Goal: Download file/media

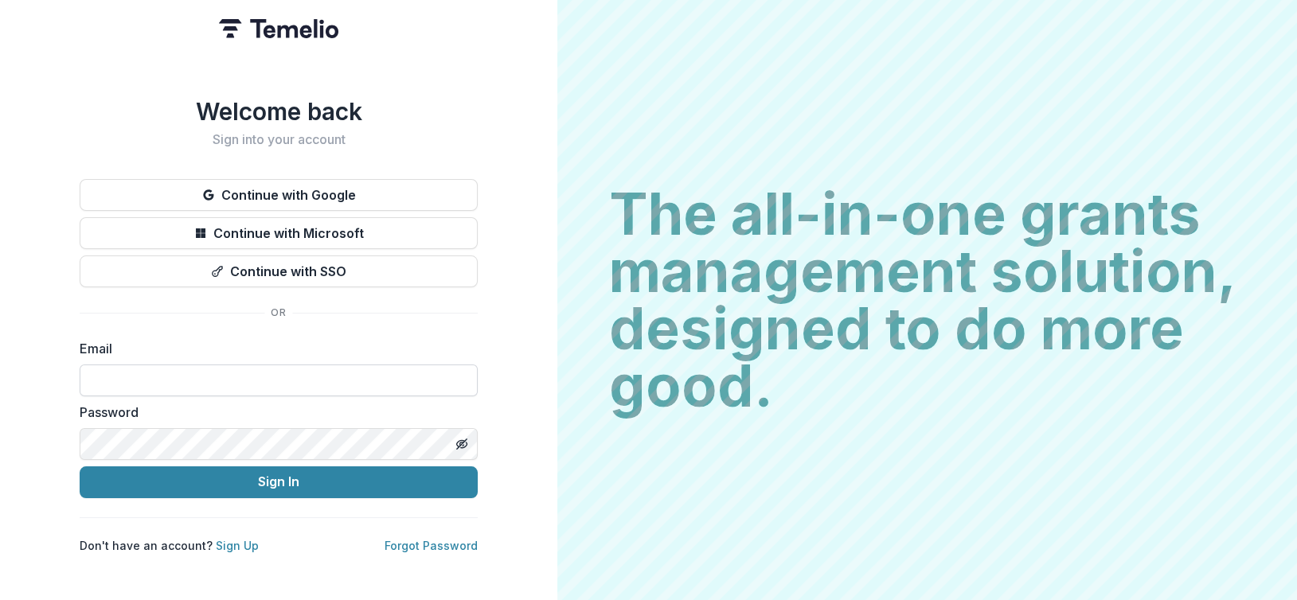
click at [300, 380] on input at bounding box center [279, 381] width 398 height 32
type input "**********"
click at [80, 467] on button "Sign In" at bounding box center [279, 483] width 398 height 32
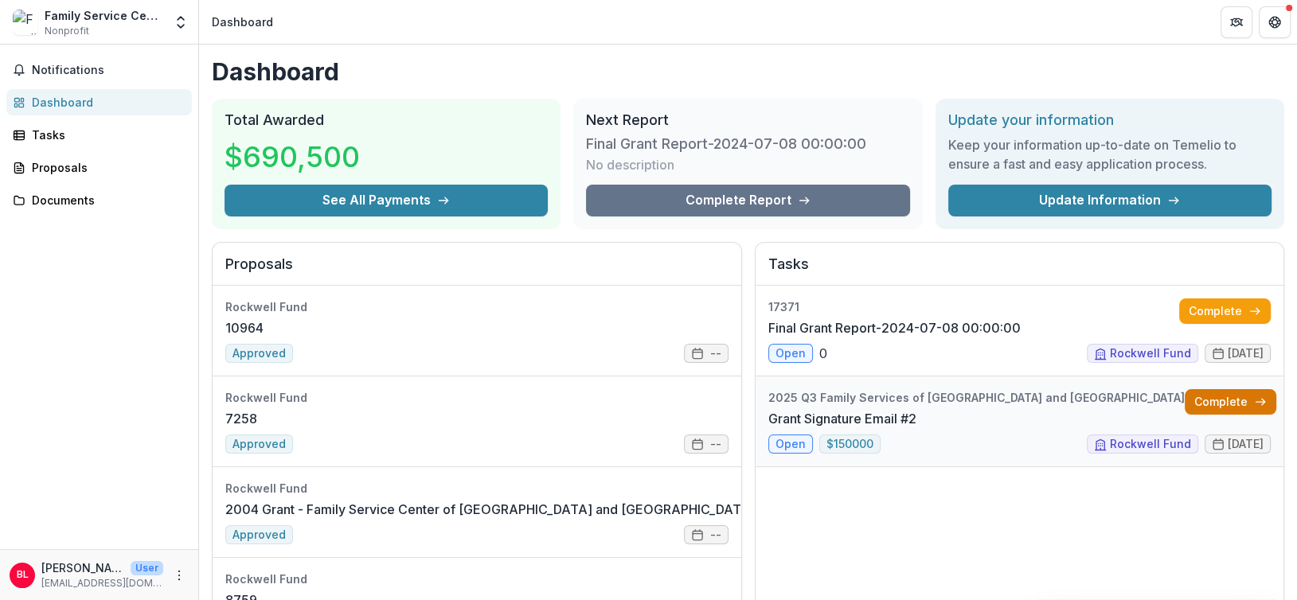
click at [1219, 401] on link "Complete" at bounding box center [1231, 401] width 92 height 25
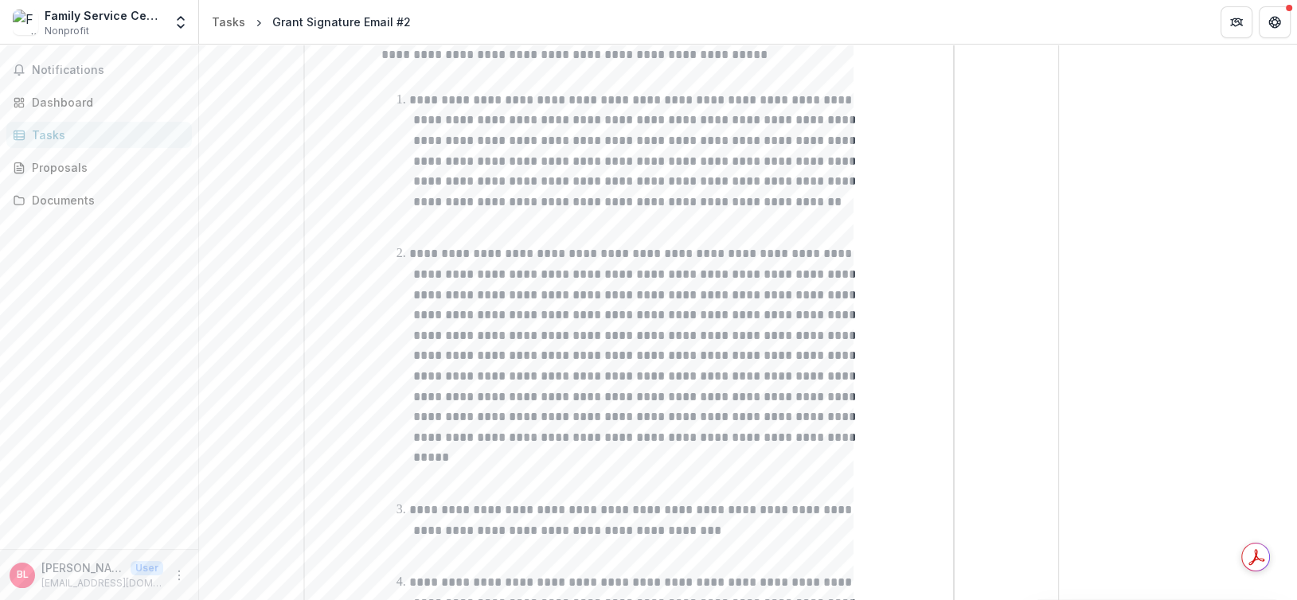
scroll to position [514, 0]
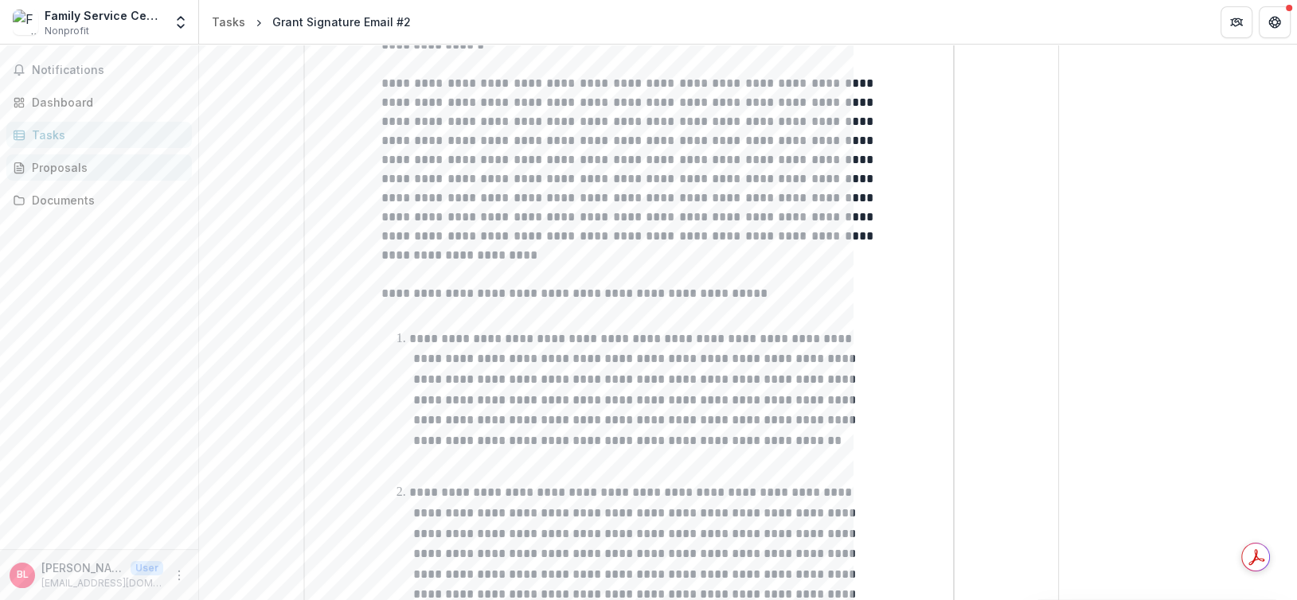
click at [79, 170] on div "Proposals" at bounding box center [105, 167] width 147 height 17
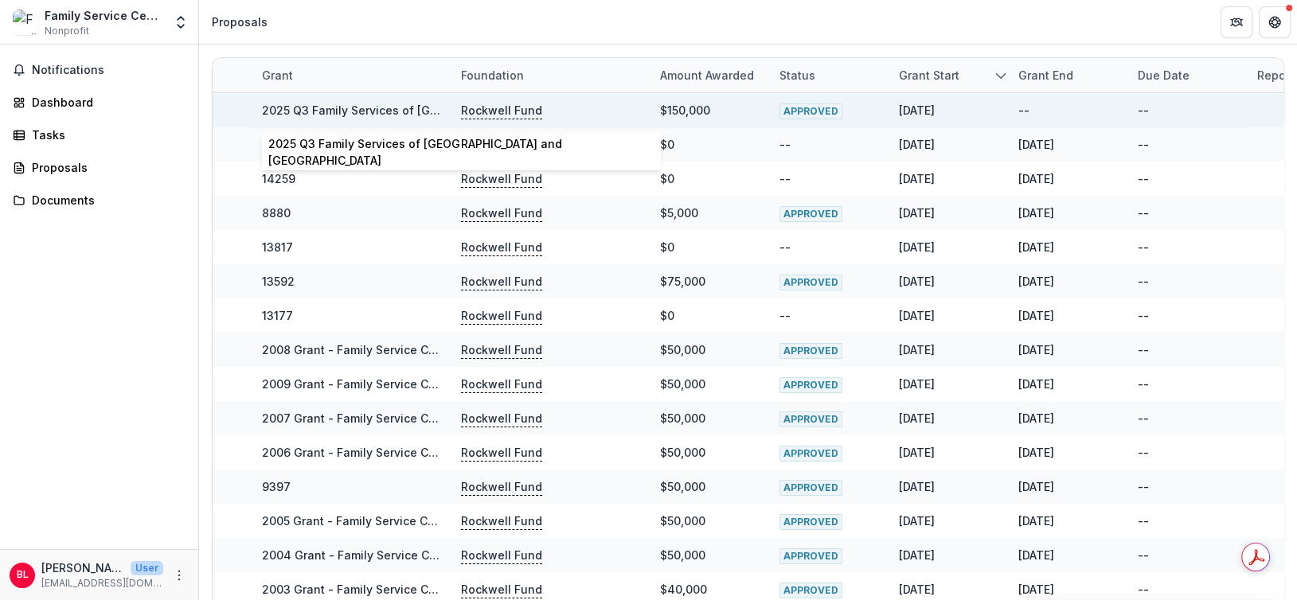
click at [353, 107] on link "2025 Q3 Family Services of [GEOGRAPHIC_DATA] and [GEOGRAPHIC_DATA]" at bounding box center [466, 110] width 409 height 14
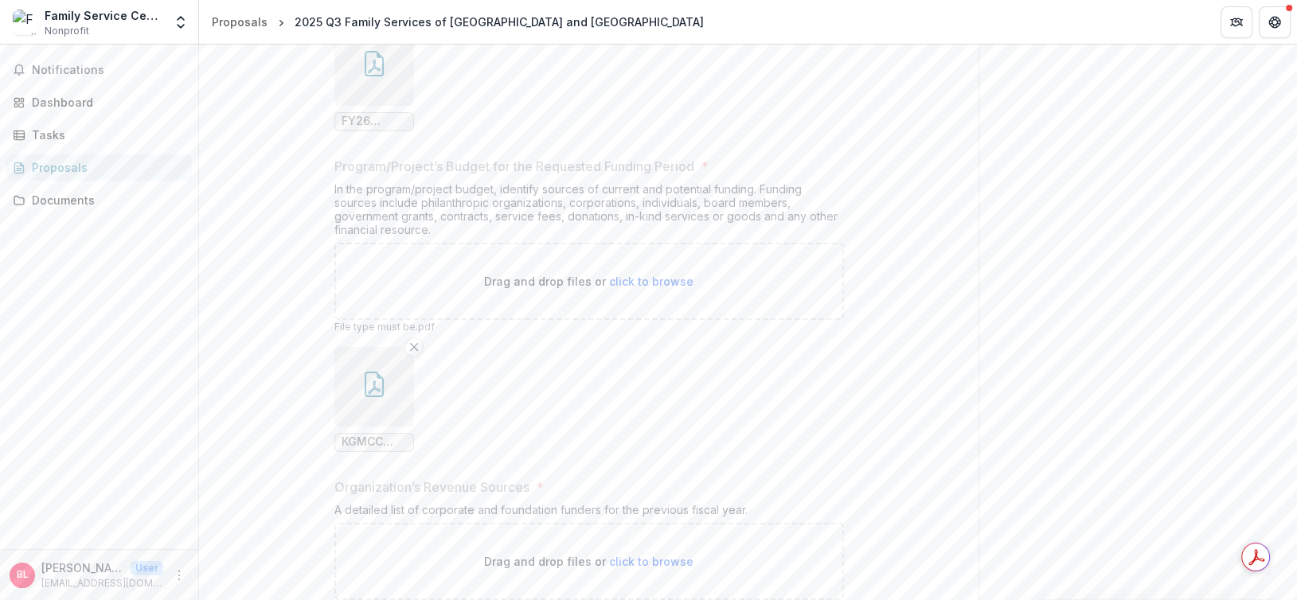
scroll to position [12340, 0]
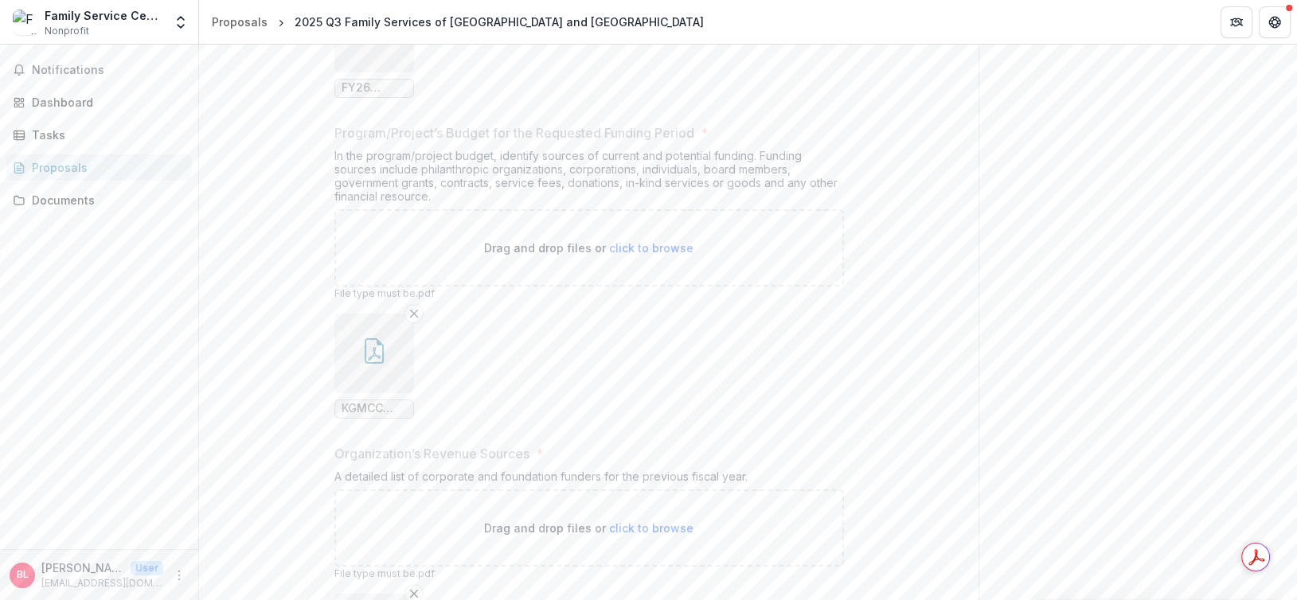
click at [366, 338] on icon "button" at bounding box center [374, 350] width 19 height 25
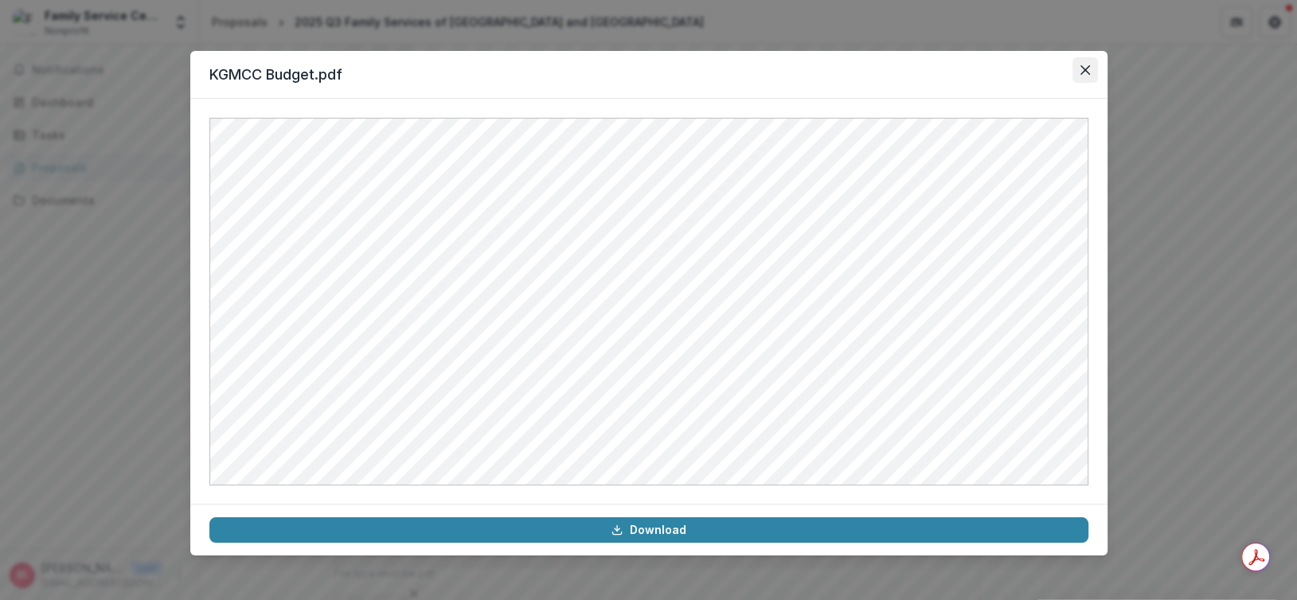
click at [1079, 74] on button "Close" at bounding box center [1084, 69] width 25 height 25
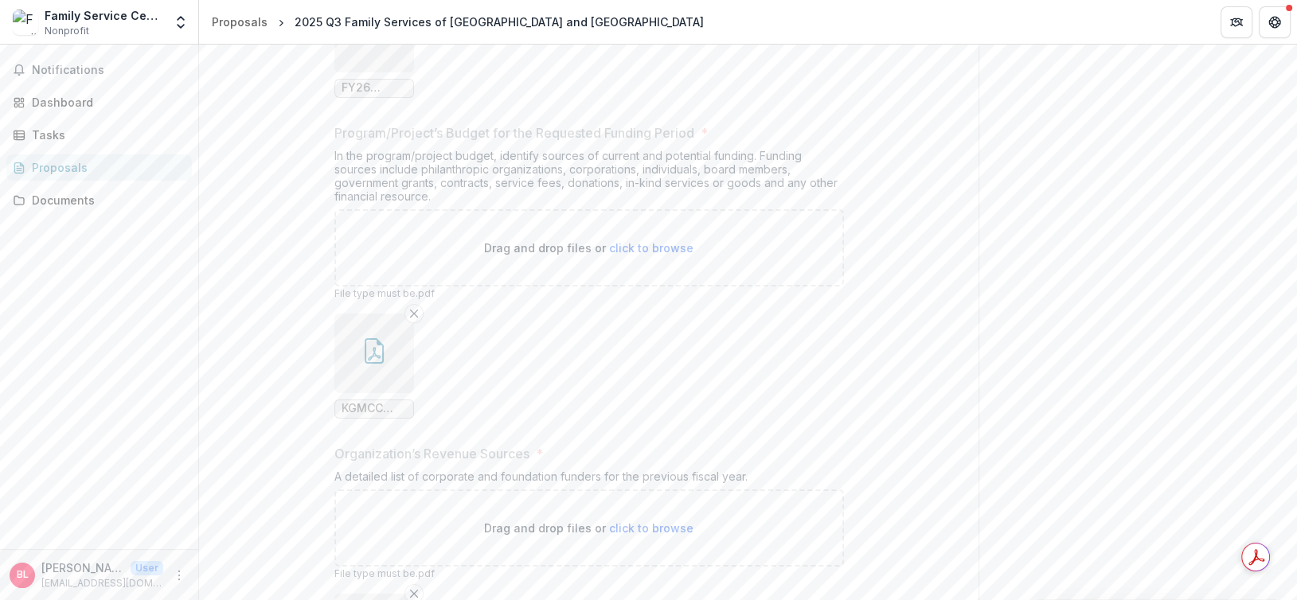
click at [80, 382] on div "Notifications Dashboard Tasks Proposals Documents" at bounding box center [99, 297] width 198 height 505
click at [53, 97] on div "Dashboard" at bounding box center [105, 102] width 147 height 17
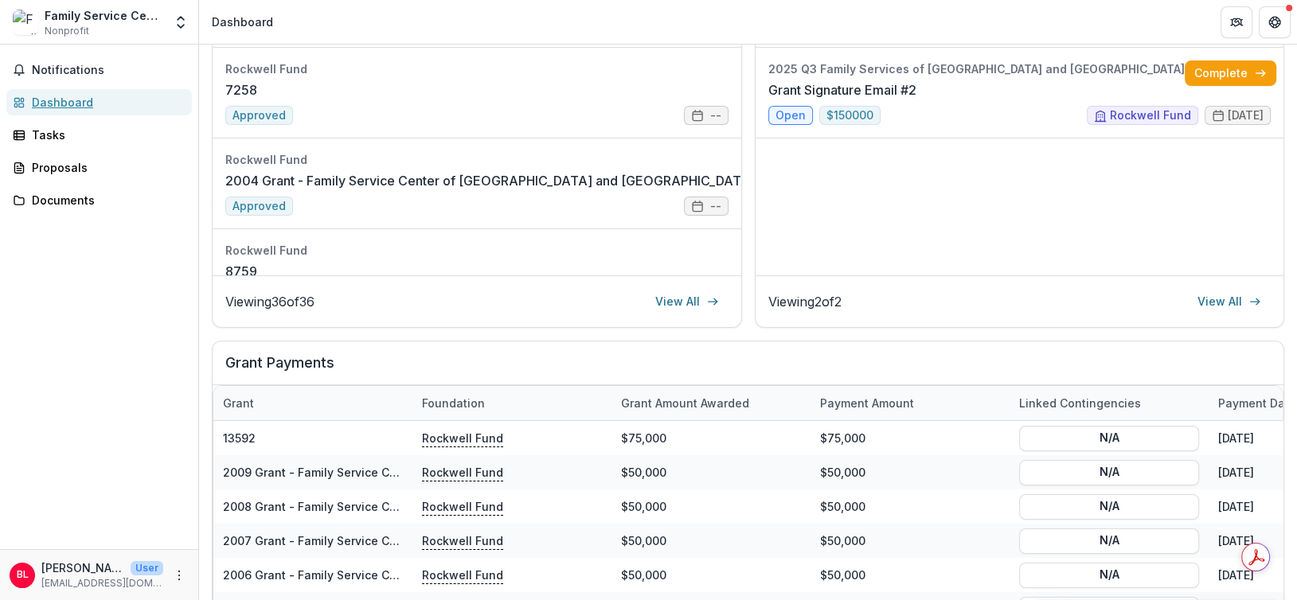
scroll to position [92, 0]
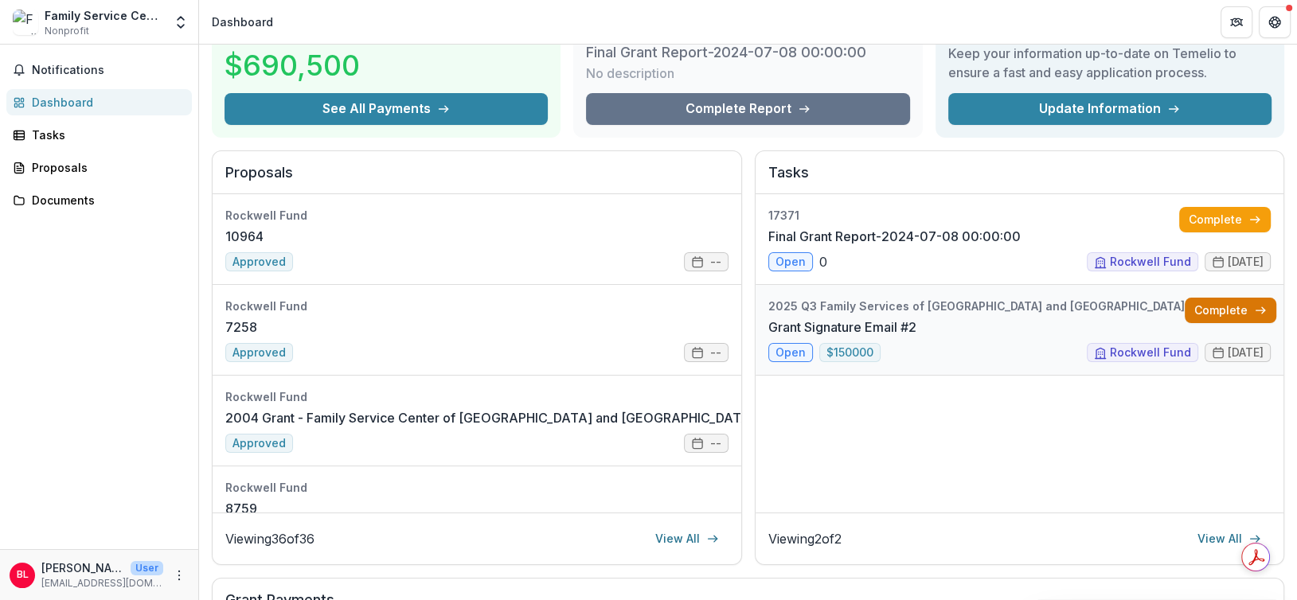
click at [1235, 314] on link "Complete" at bounding box center [1231, 310] width 92 height 25
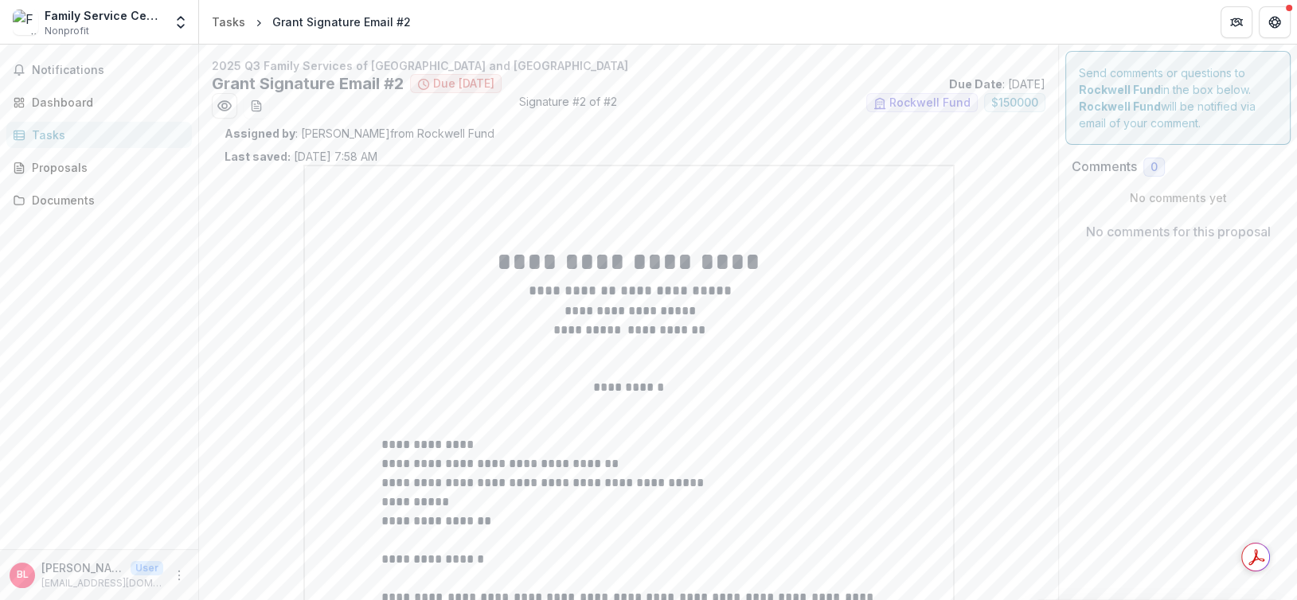
click at [769, 98] on ul "Signature #2 of #2 Rockwell Fund $ 150000" at bounding box center [629, 105] width 834 height 25
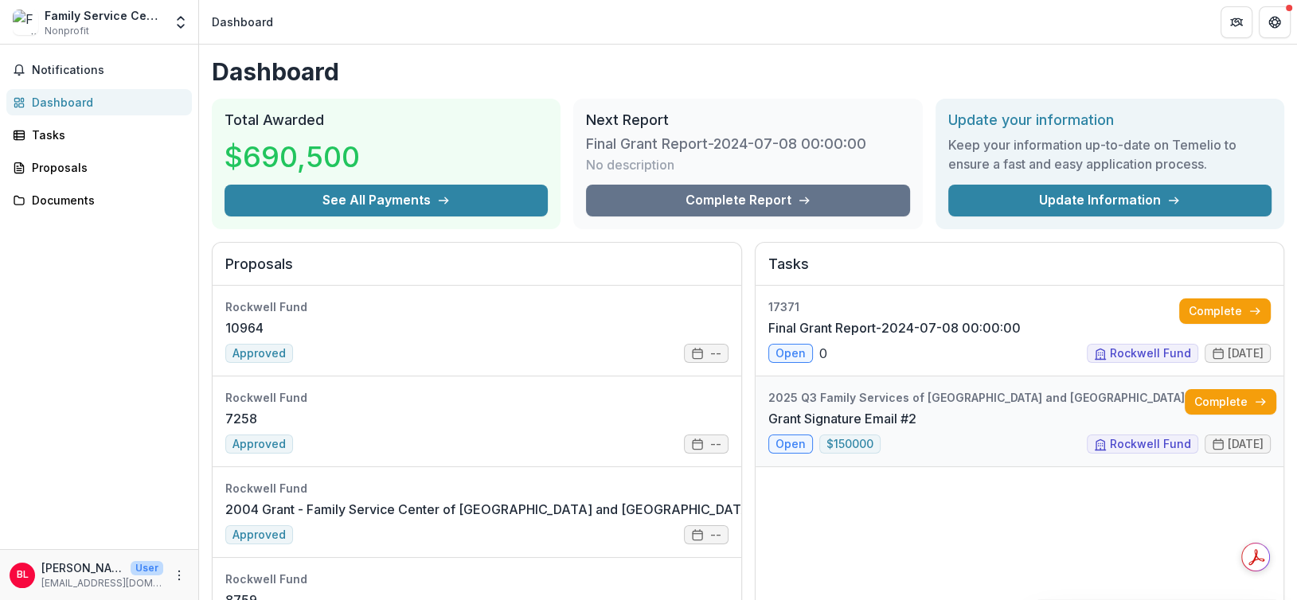
click at [810, 409] on link "Grant Signature Email #2" at bounding box center [842, 418] width 148 height 19
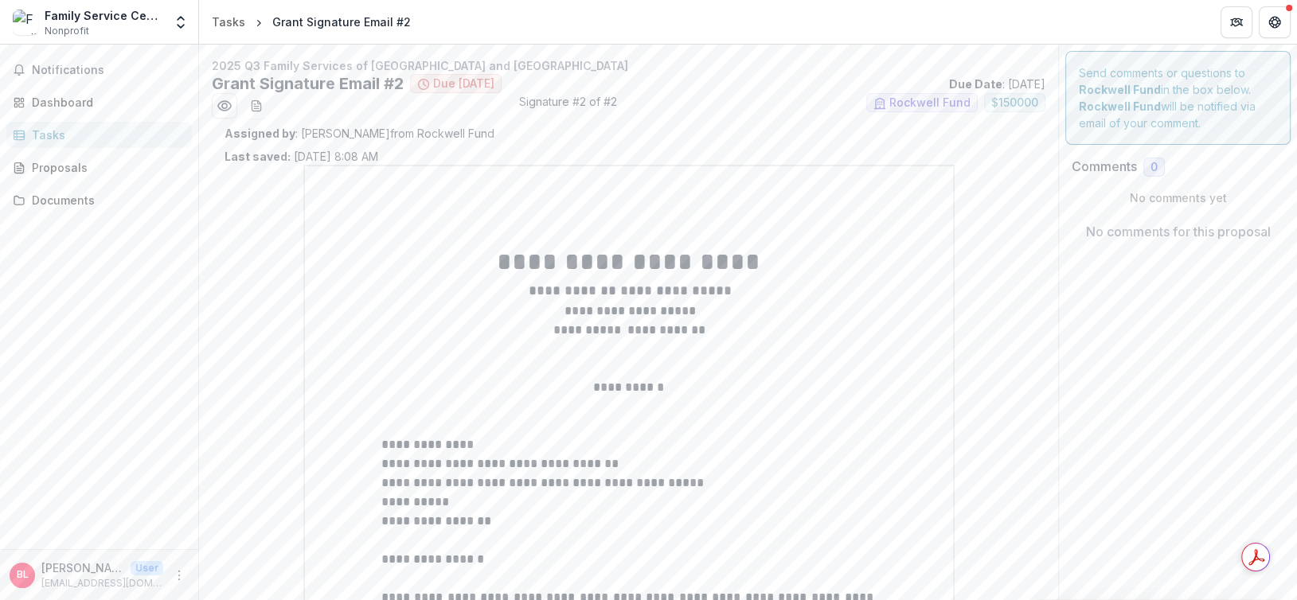
click at [451, 84] on span "Due today" at bounding box center [463, 84] width 61 height 14
click at [1282, 16] on button "Get Help" at bounding box center [1275, 22] width 32 height 32
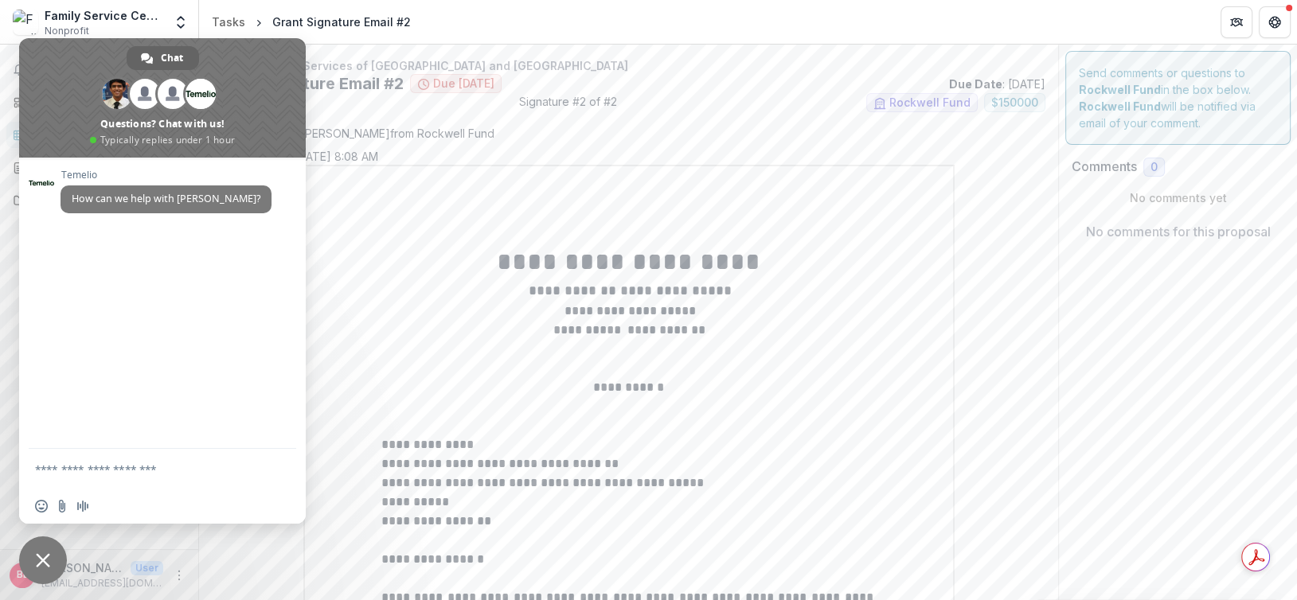
click at [44, 552] on span "Close chat" at bounding box center [43, 561] width 48 height 48
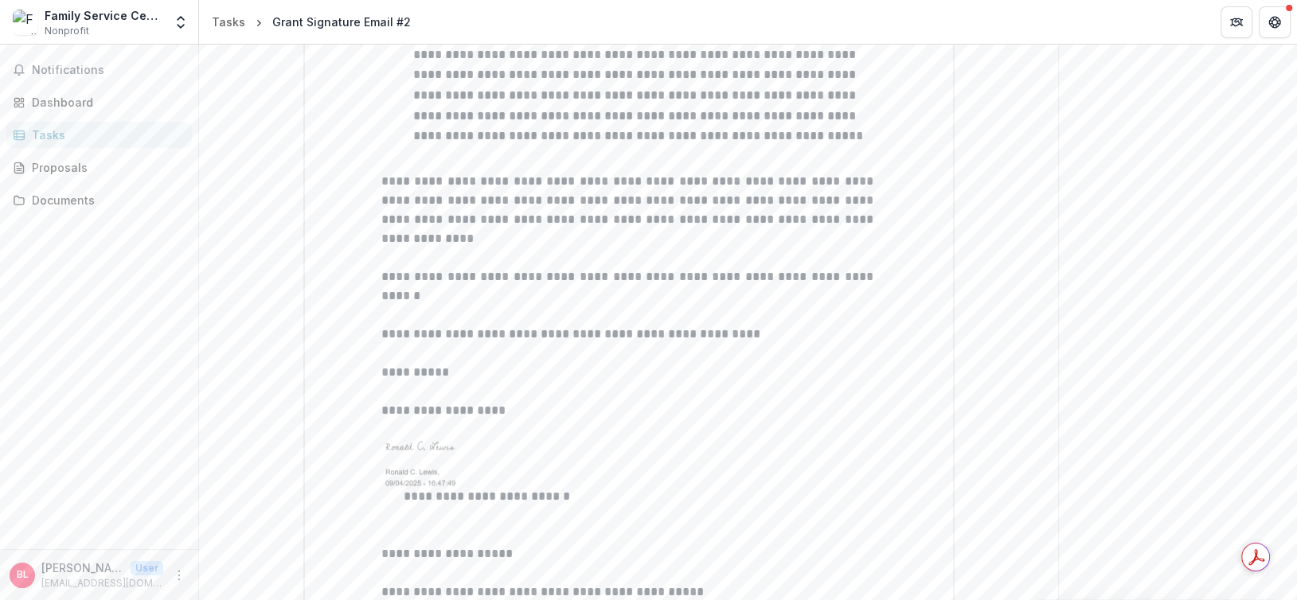
scroll to position [2107, 0]
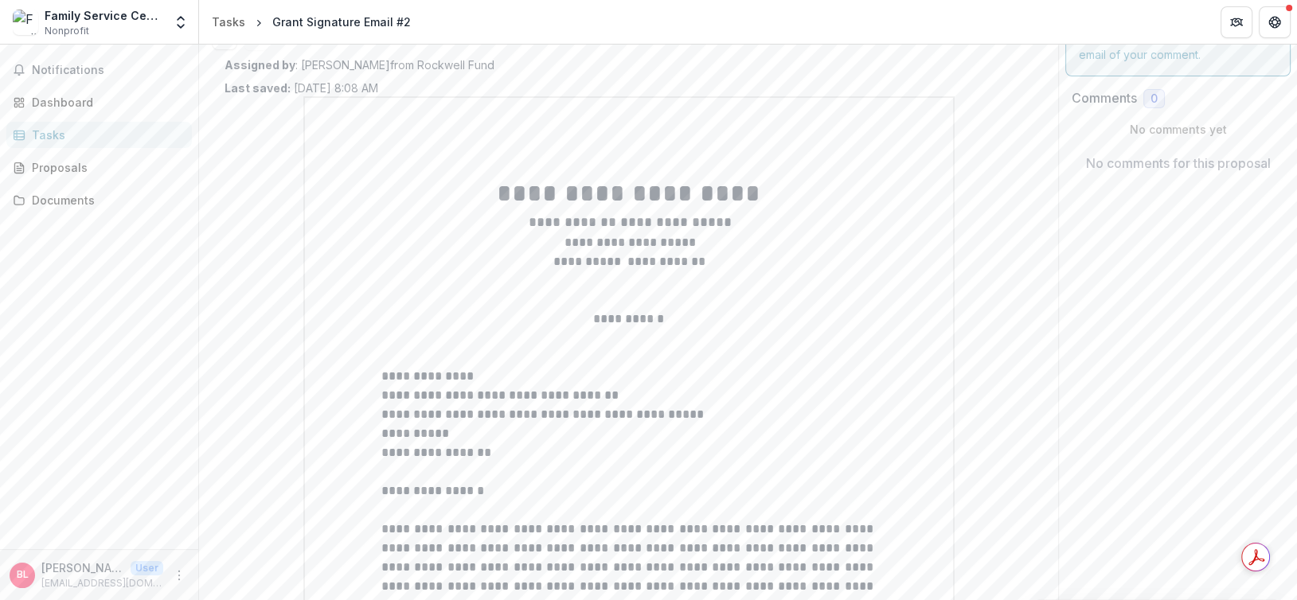
scroll to position [0, 0]
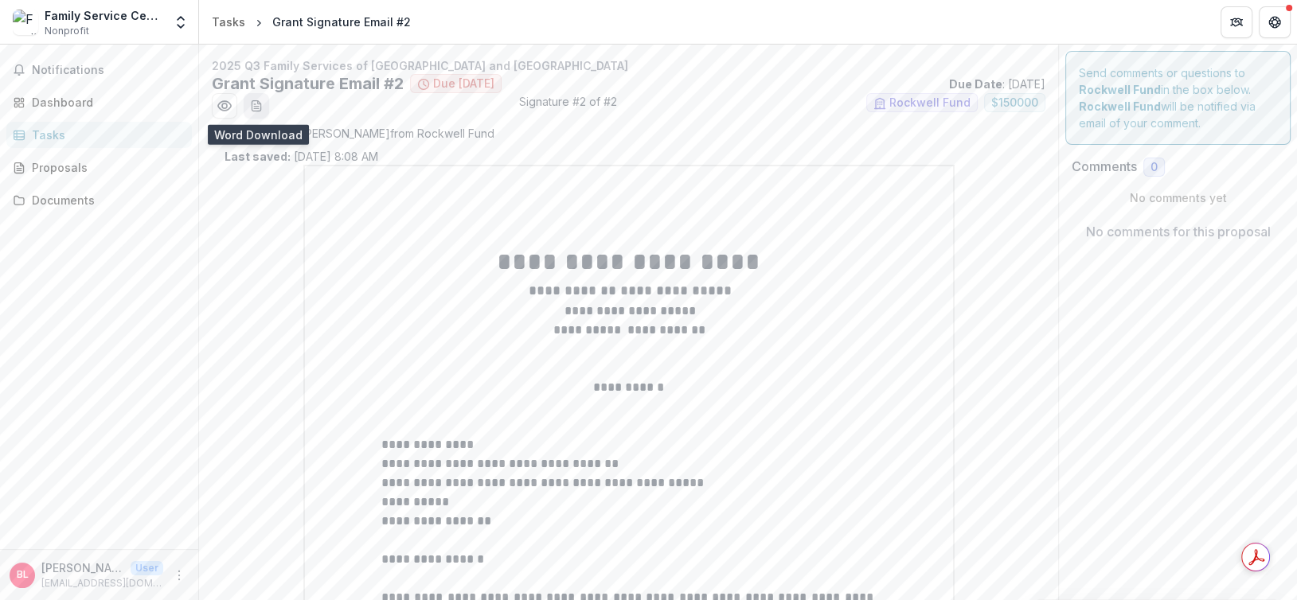
click at [265, 111] on button "download-word-button" at bounding box center [256, 105] width 25 height 25
click at [225, 108] on circle "Preview b88e7c40-2bb7-45d7-9c7f-9beeba9021d1.pdf" at bounding box center [224, 105] width 5 height 5
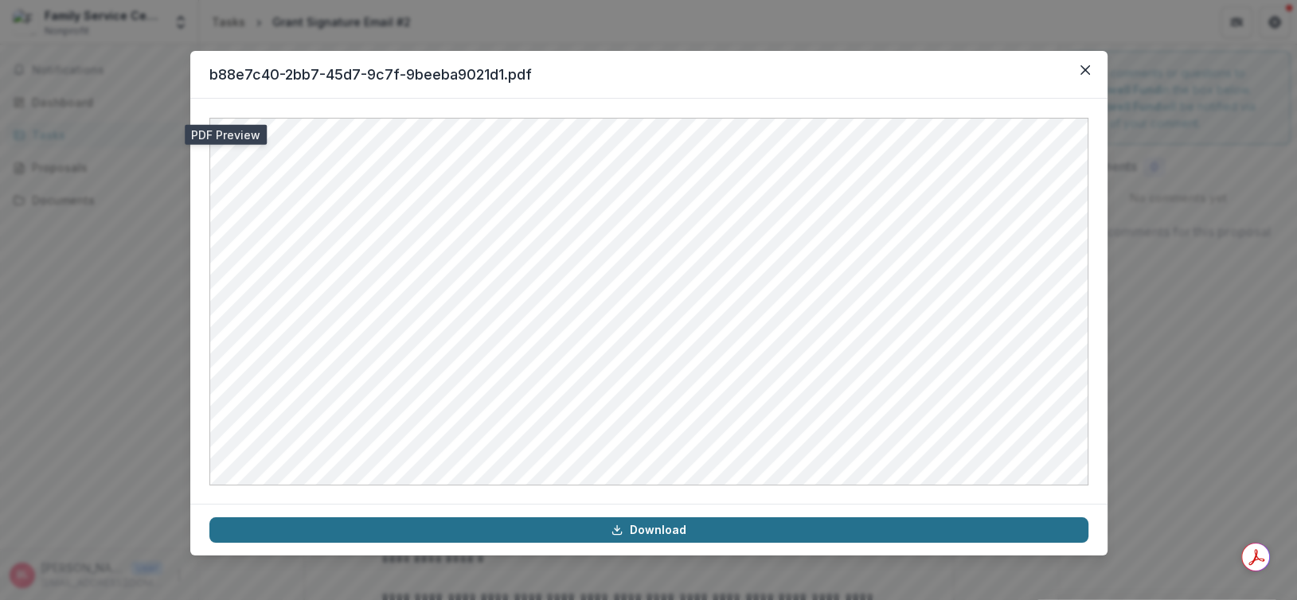
click at [636, 536] on link "Download" at bounding box center [648, 529] width 879 height 25
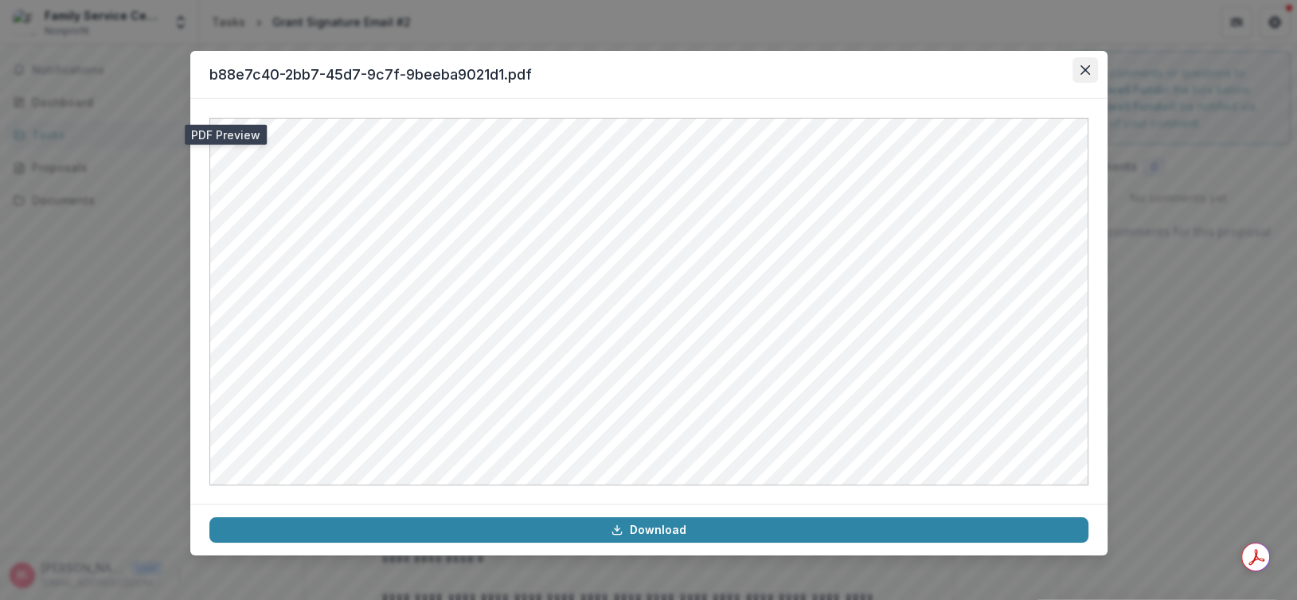
click at [1084, 68] on icon "Close" at bounding box center [1085, 70] width 10 height 10
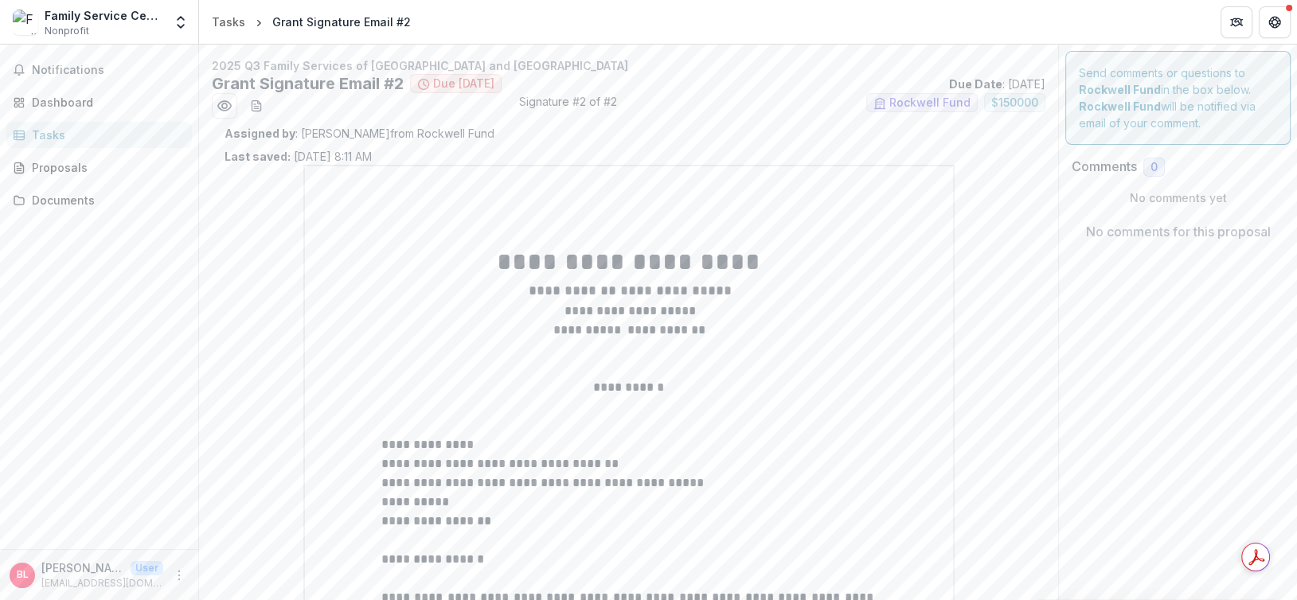
click at [78, 343] on div "Notifications Dashboard Tasks Proposals Documents" at bounding box center [99, 297] width 198 height 505
click at [45, 164] on div "Proposals" at bounding box center [105, 167] width 147 height 17
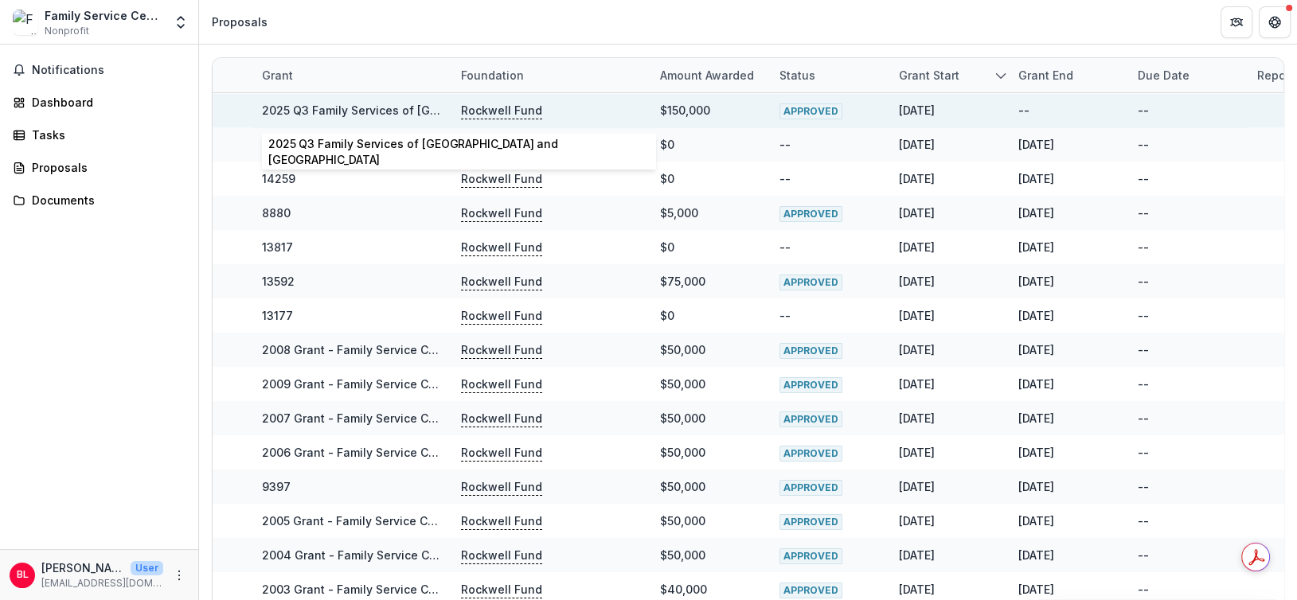
click at [389, 110] on link "2025 Q3 Family Services of Houston and Harris County" at bounding box center [466, 110] width 409 height 14
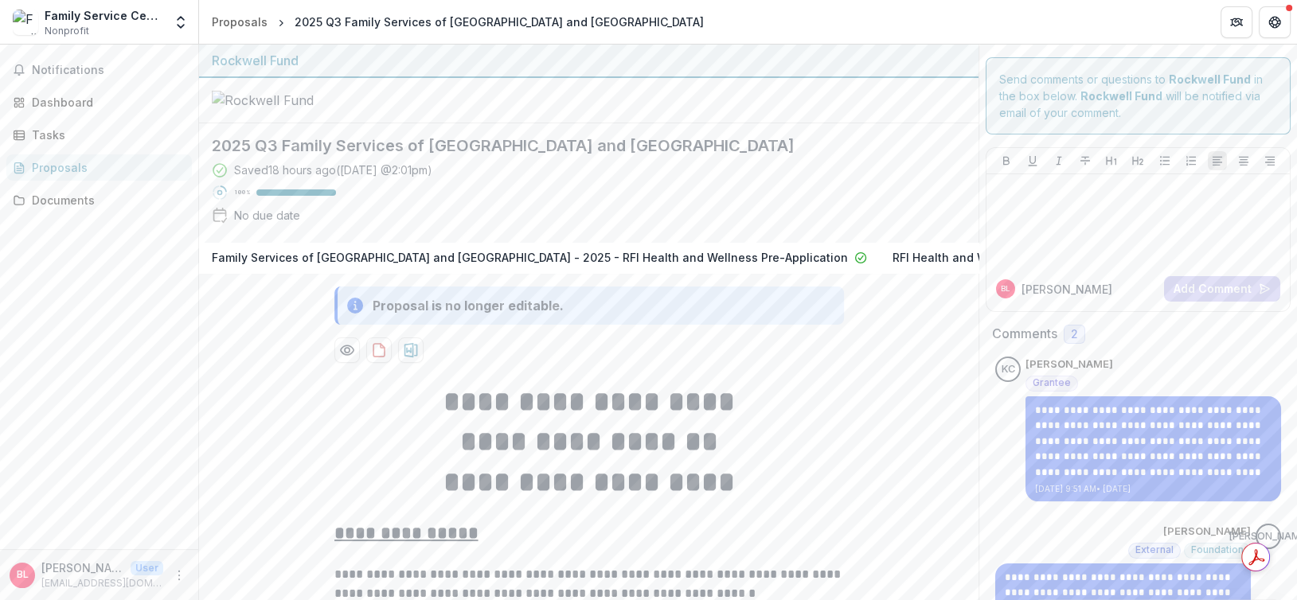
click at [822, 199] on div "Saved 18 hours ago ( Yesterday @ 2:01pm ) 100 % No due date" at bounding box center [576, 196] width 728 height 68
click at [381, 353] on icon "download-proposal" at bounding box center [378, 350] width 11 height 13
click at [341, 355] on icon "Preview 195c4b3e-c9d8-4d28-a175-9d50febd8891-2.pdf" at bounding box center [346, 351] width 13 height 10
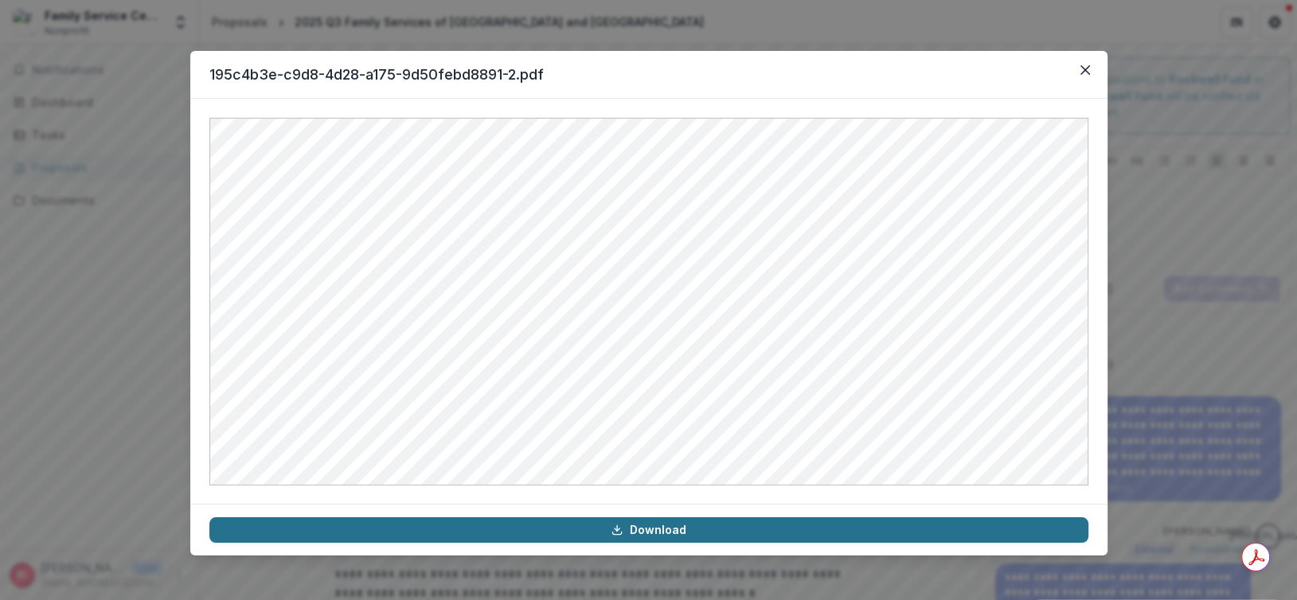
click at [682, 525] on link "Download" at bounding box center [648, 529] width 879 height 25
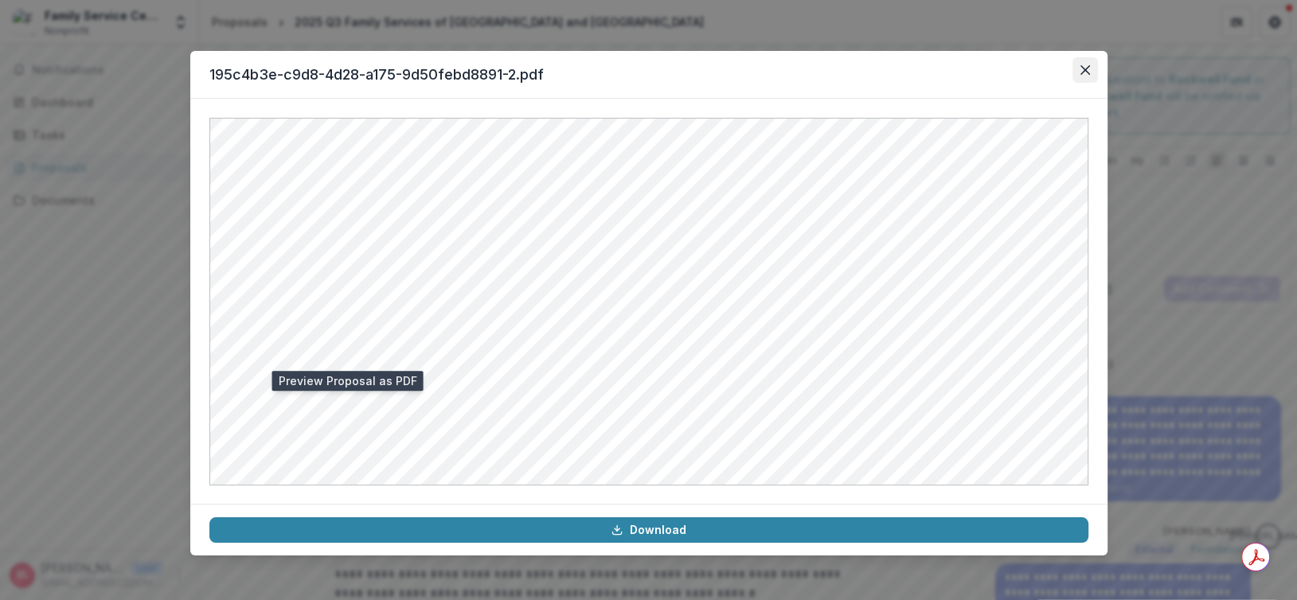
click at [1084, 72] on icon "Close" at bounding box center [1085, 70] width 10 height 10
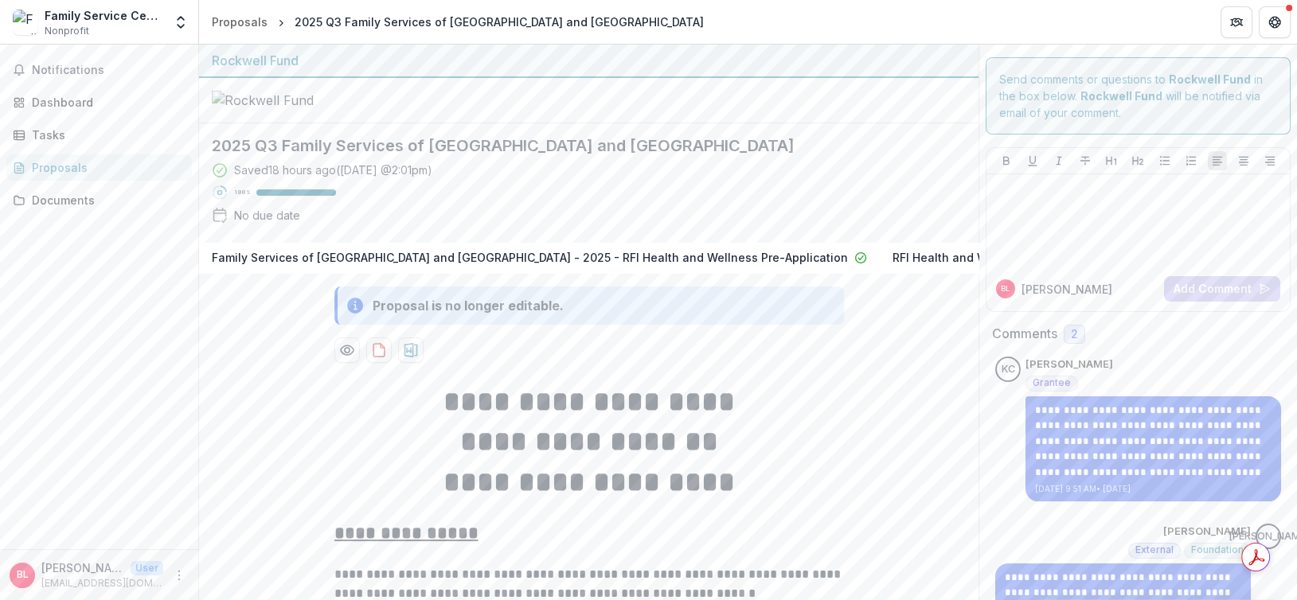
click at [83, 359] on div "Notifications Dashboard Tasks Proposals Documents" at bounding box center [99, 297] width 198 height 505
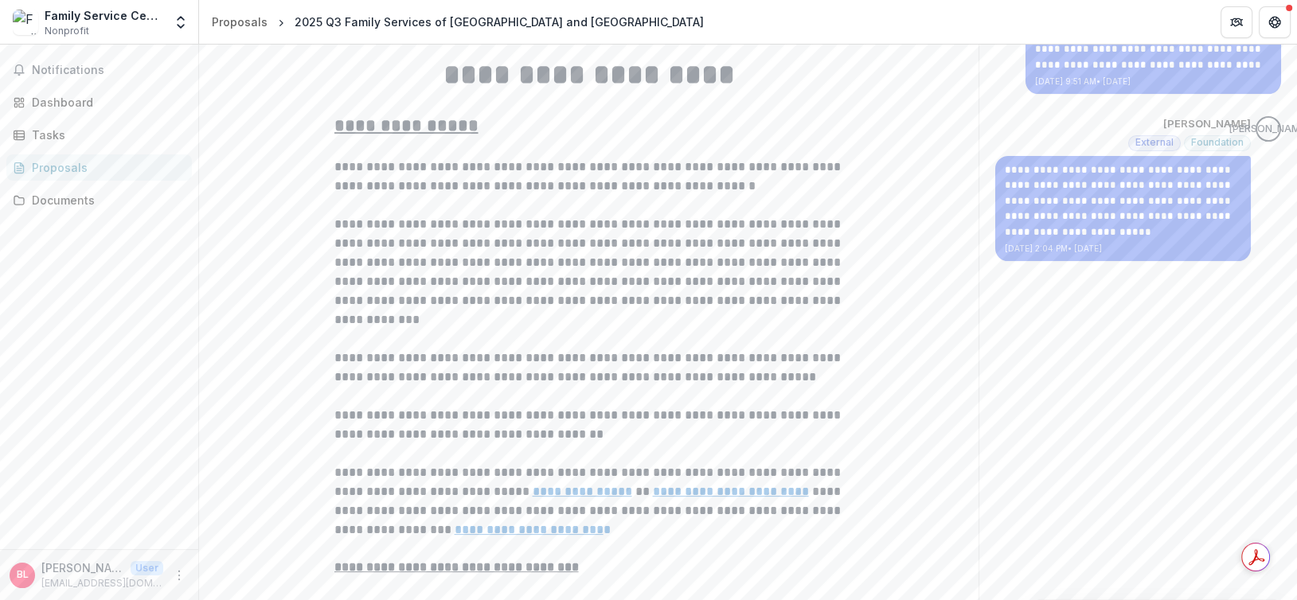
scroll to position [716, 0]
